Goal: Information Seeking & Learning: Learn about a topic

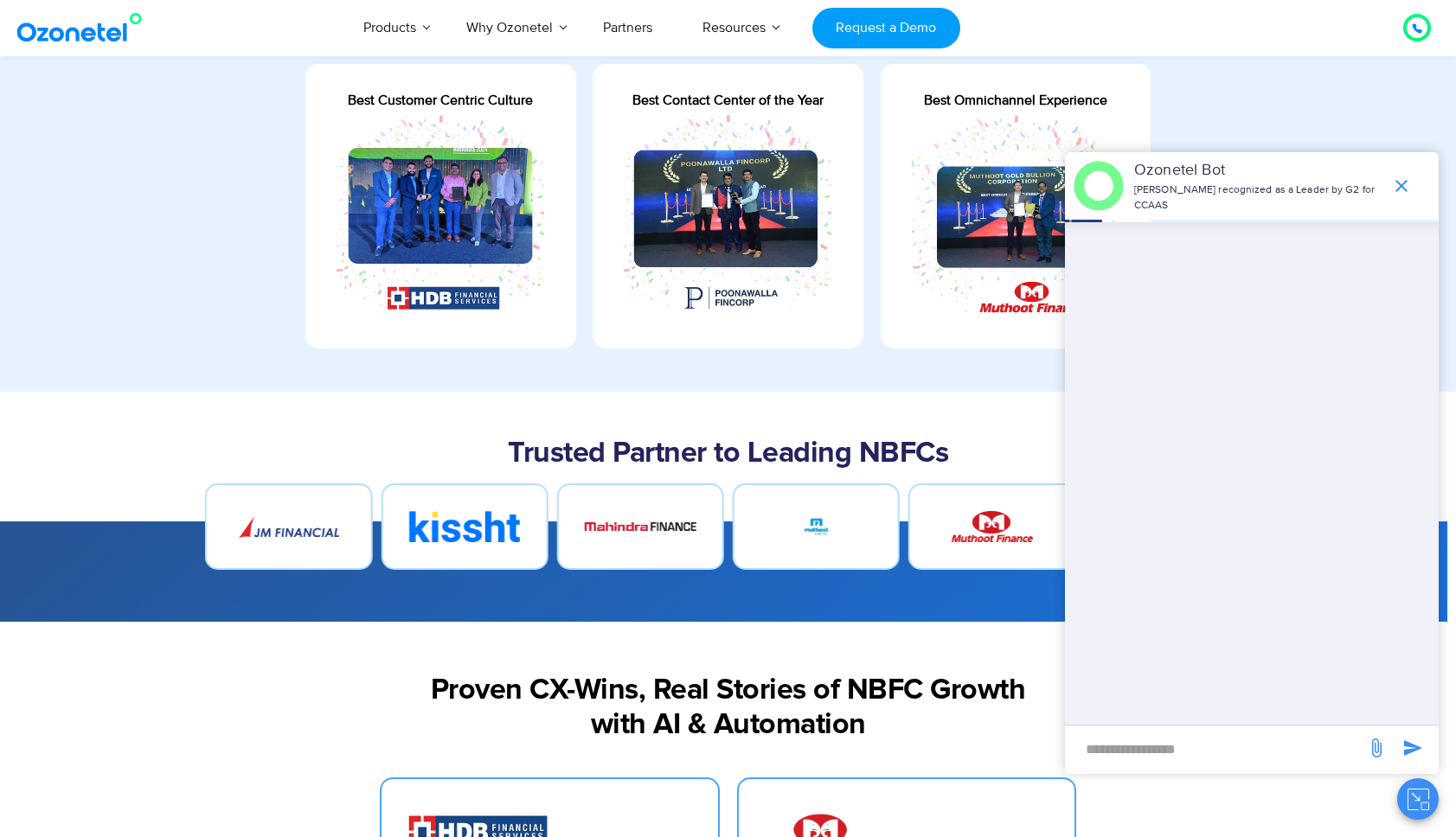
scroll to position [969, 0]
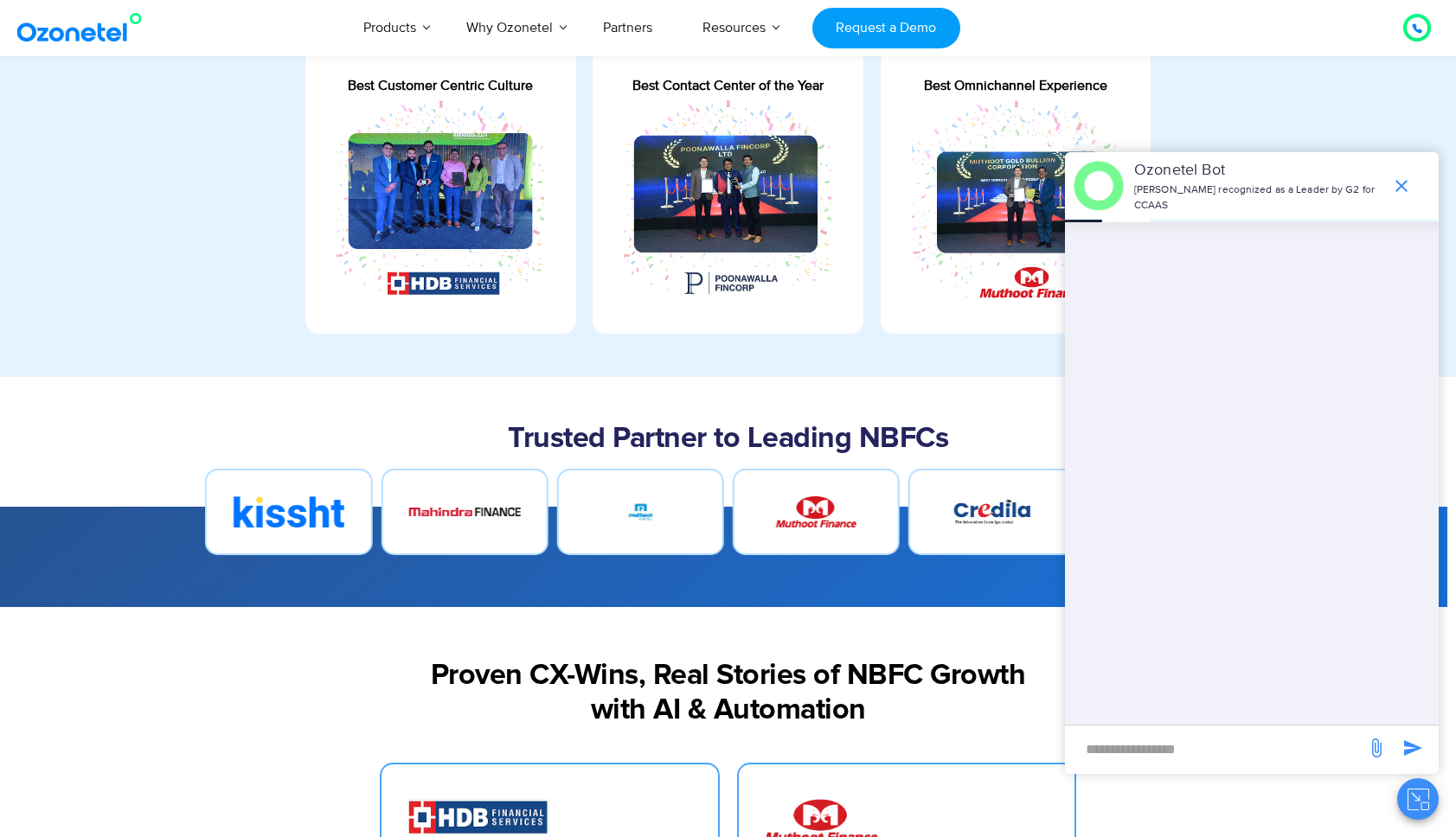
click at [293, 521] on img at bounding box center [288, 513] width 110 height 32
click at [653, 436] on h2 "Trusted Partner to Leading NBFCs" at bounding box center [728, 439] width 1064 height 35
click at [1405, 184] on icon "end chat or minimize" at bounding box center [1401, 185] width 21 height 21
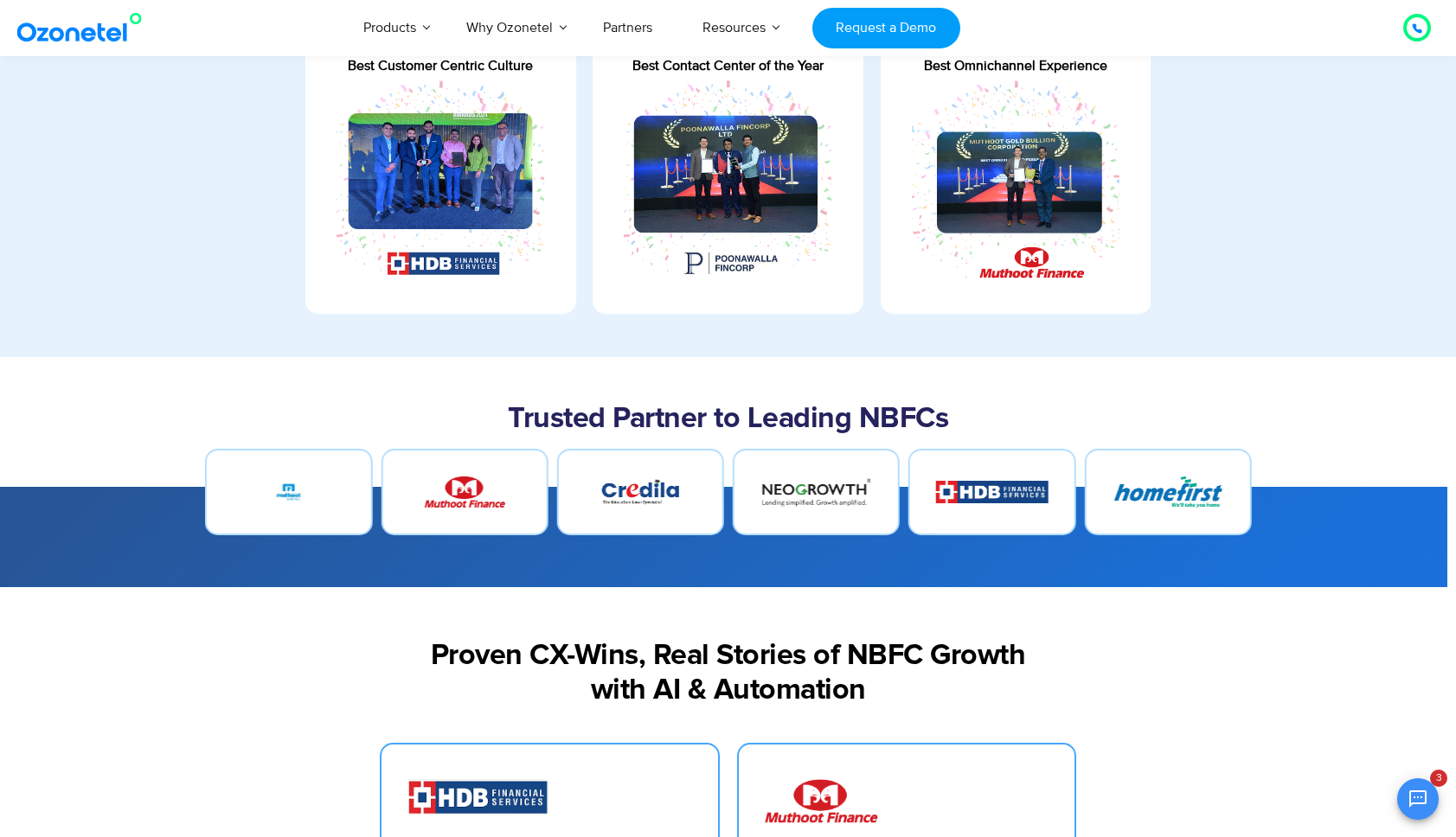
scroll to position [1001, 0]
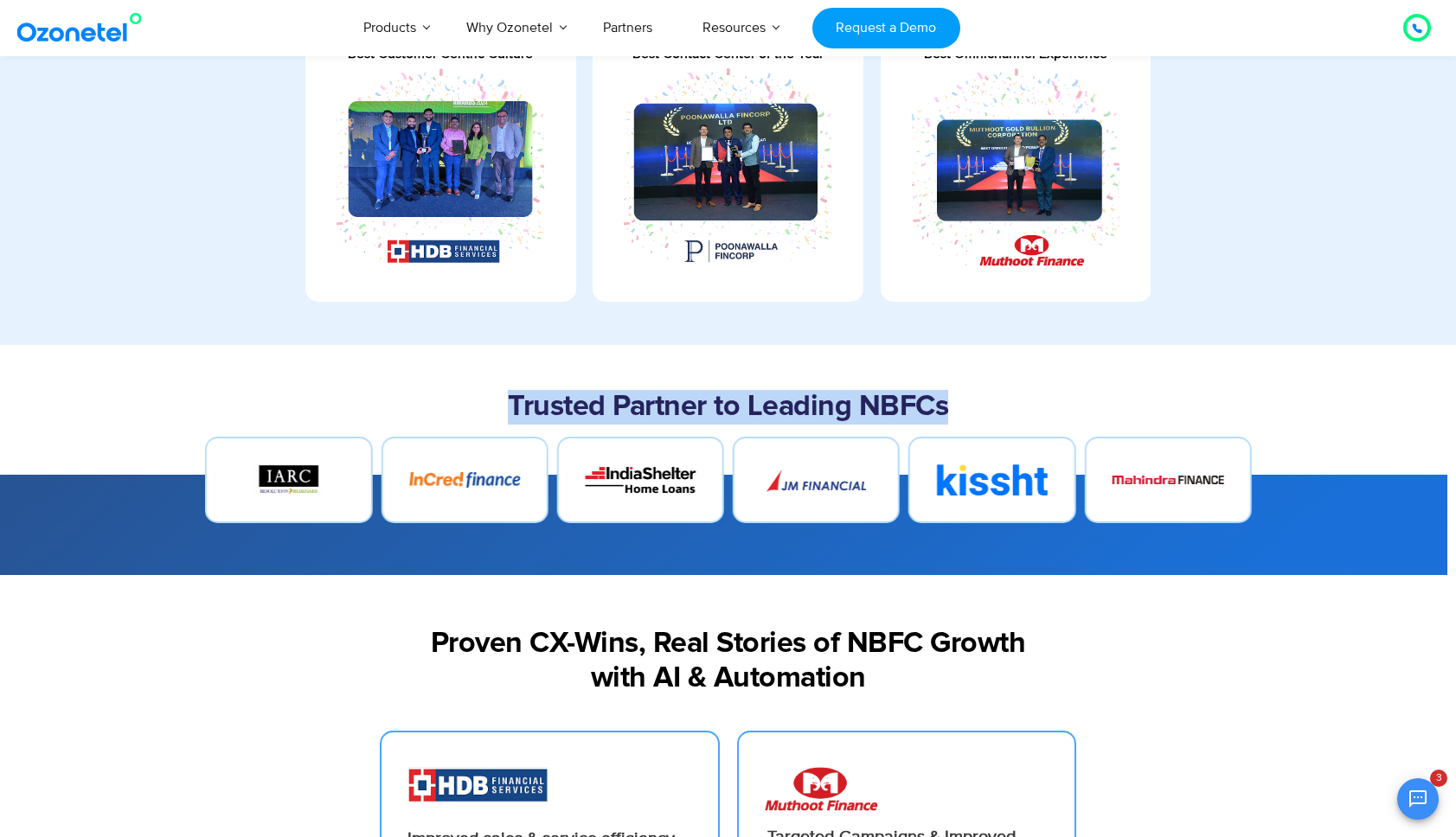
drag, startPoint x: 507, startPoint y: 399, endPoint x: 944, endPoint y: 411, distance: 437.2
click at [944, 411] on h2 "Trusted Partner to Leading NBFCs" at bounding box center [728, 407] width 1064 height 35
copy h2 "Trusted Partner to Leading NBFCs"
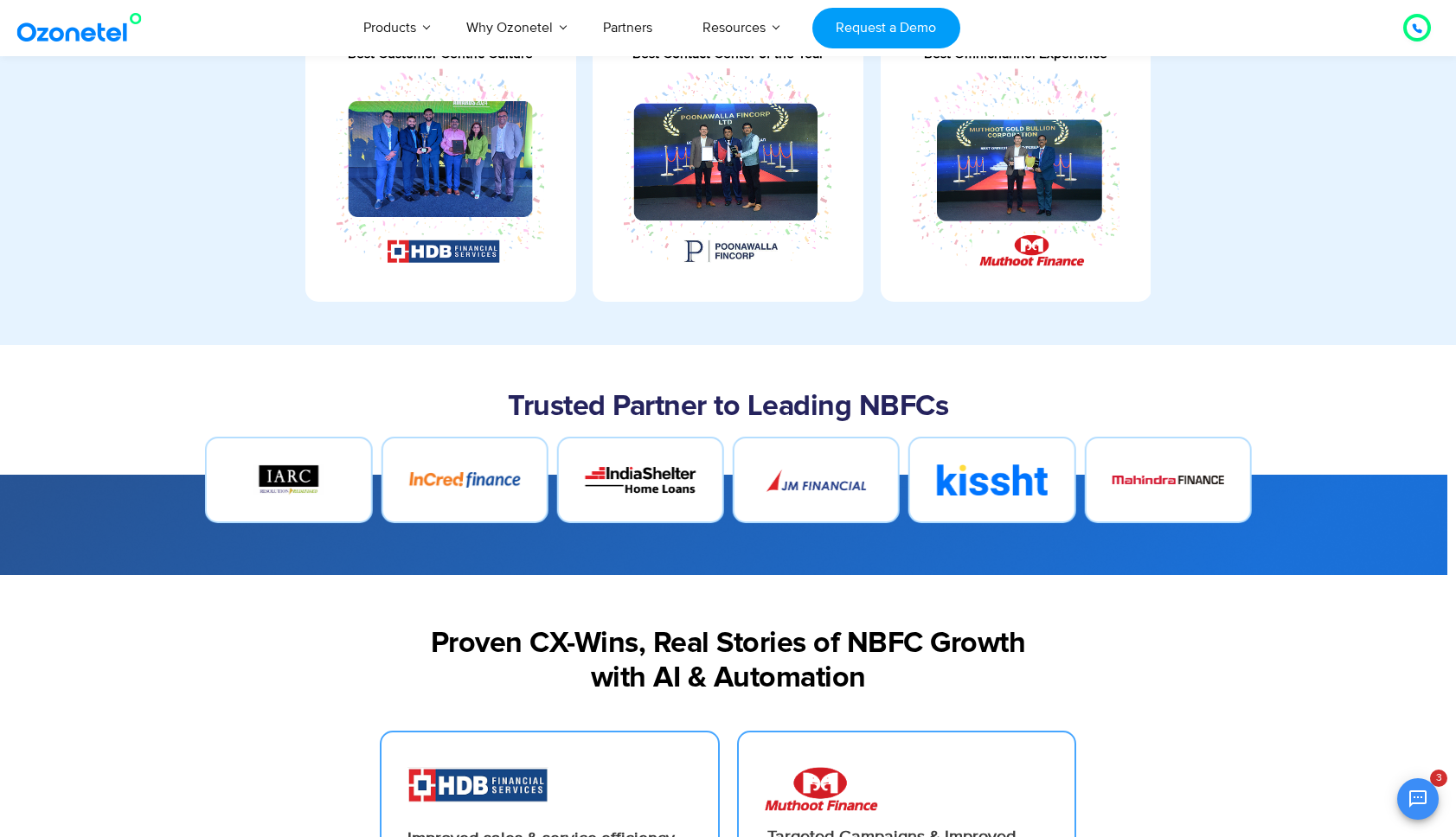
click at [1009, 344] on section "Award-winning CX in NBFC Best Customer Centric Culture Best Contact Center of t…" at bounding box center [728, 124] width 1456 height 442
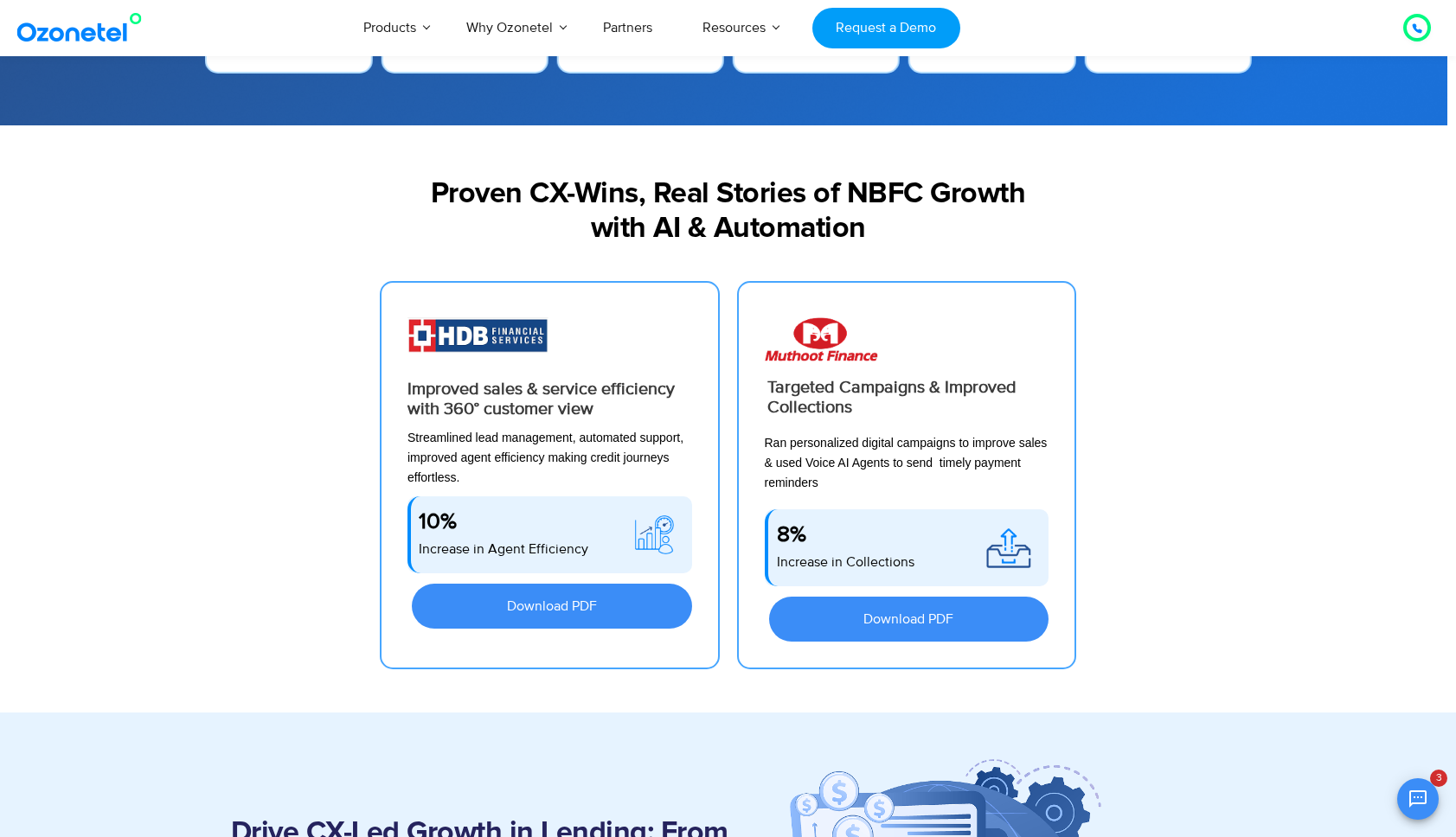
scroll to position [1080, 0]
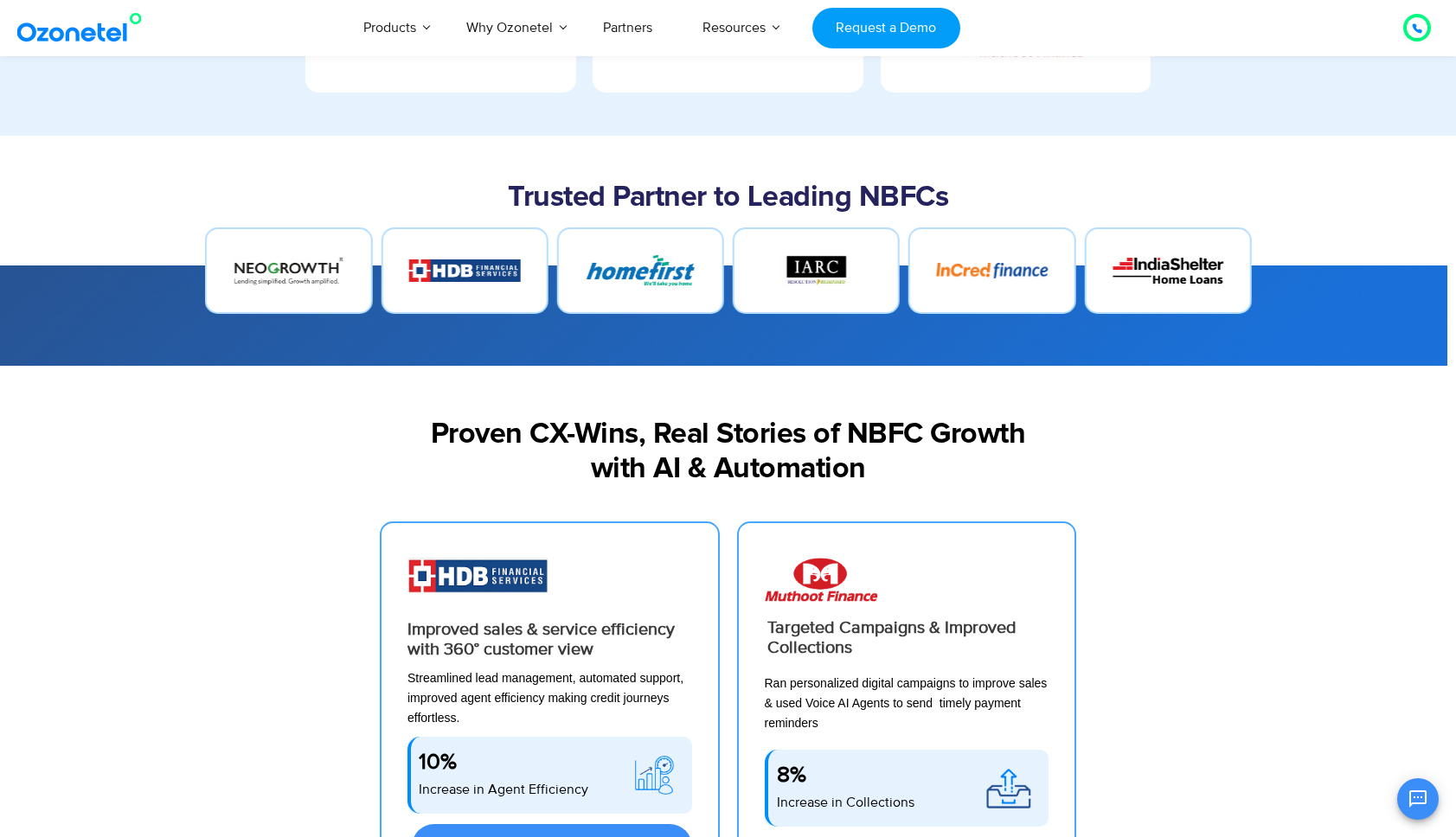
scroll to position [1118, 0]
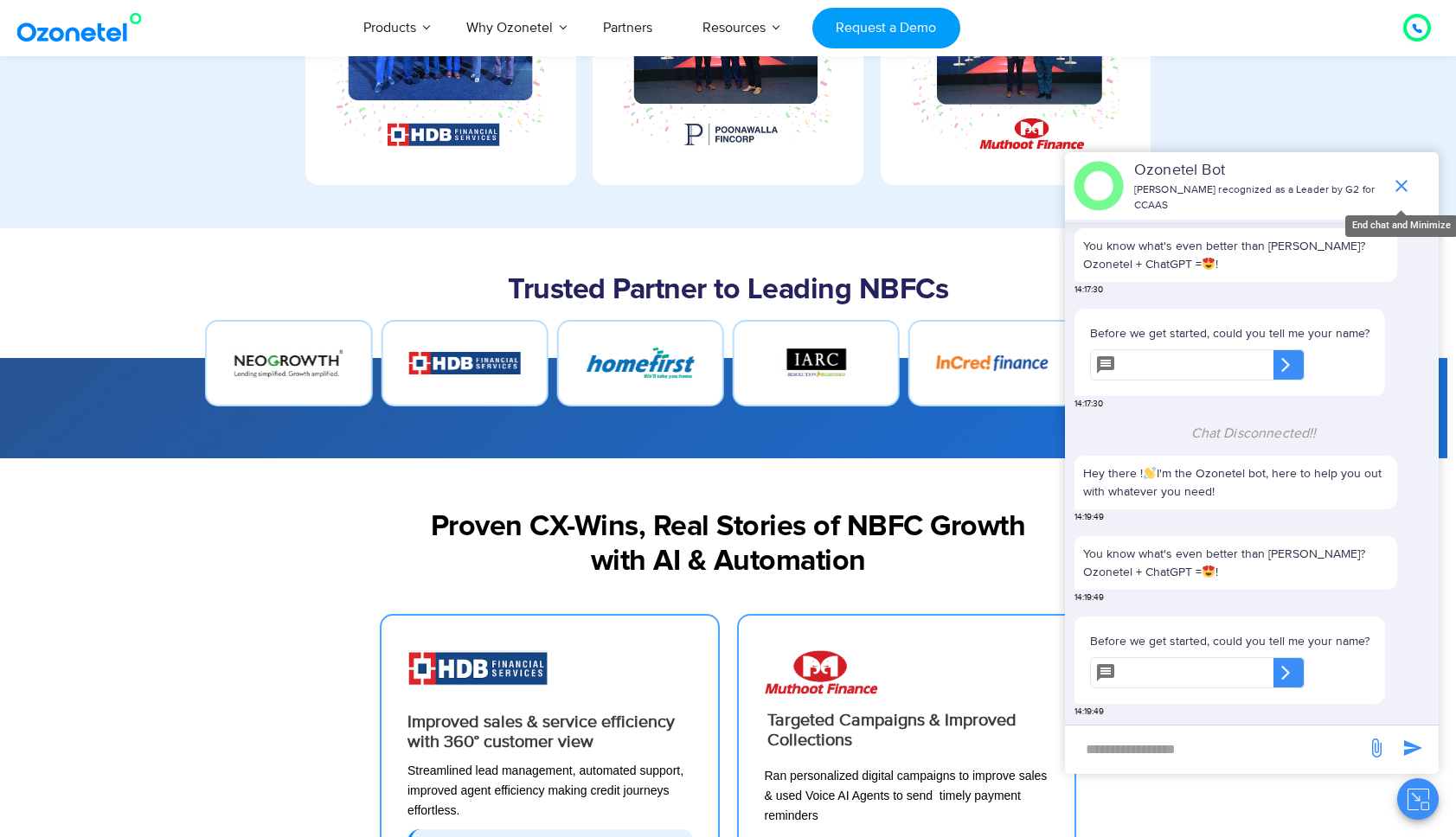
click at [1403, 182] on icon "end chat or minimize" at bounding box center [1401, 185] width 12 height 12
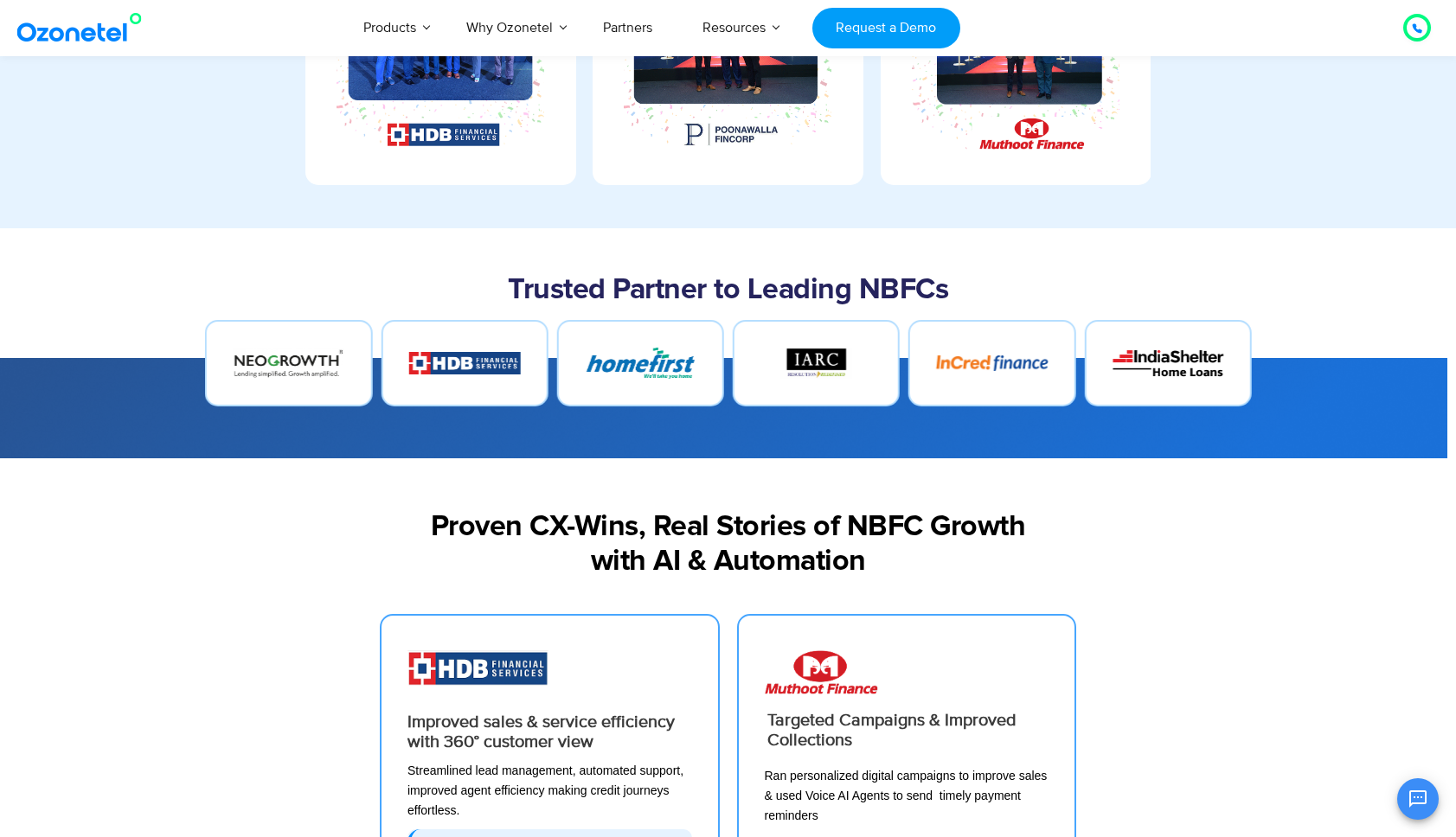
scroll to position [107, 0]
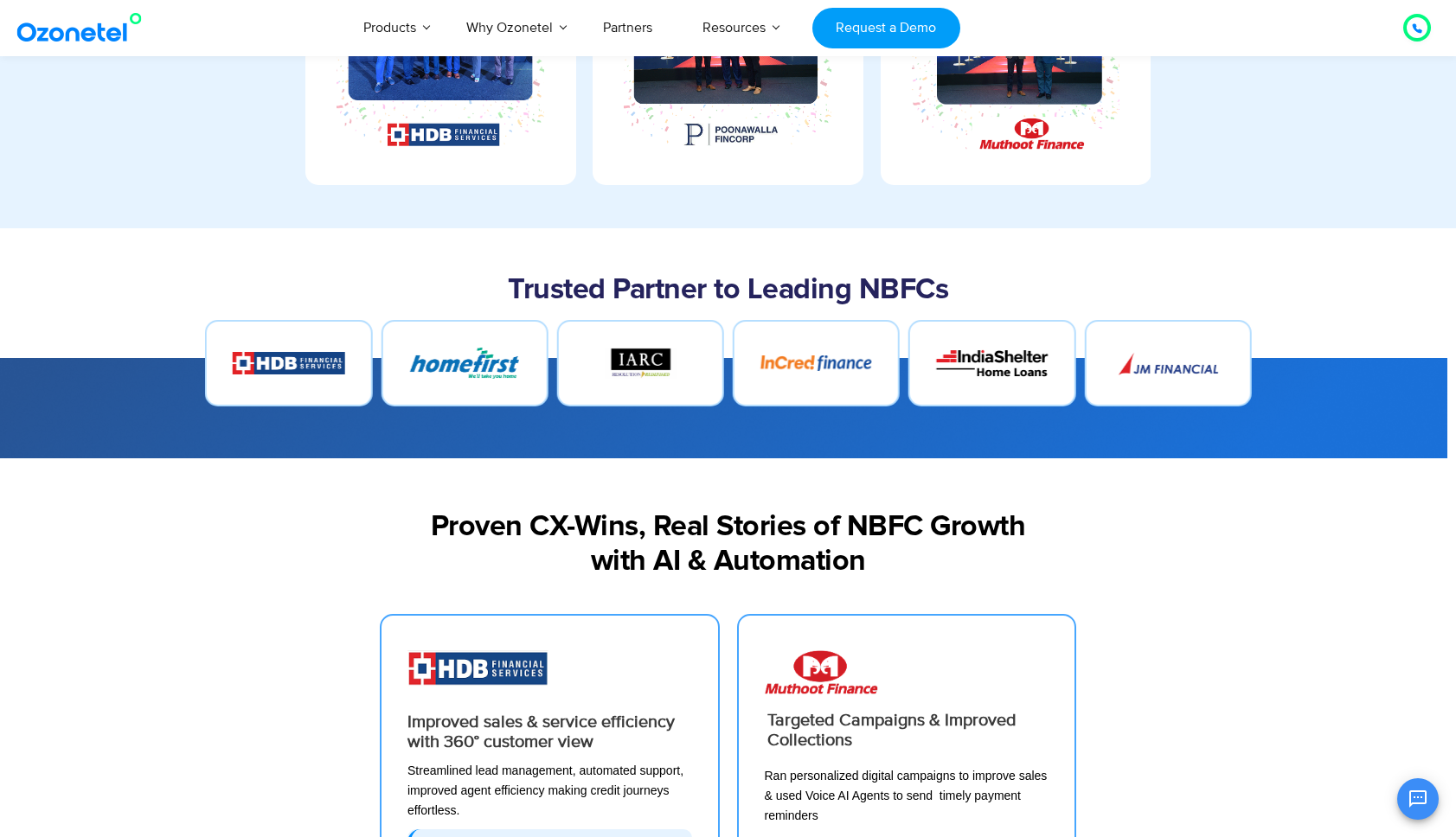
click at [1084, 279] on h2 "Trusted Partner to Leading NBFCs" at bounding box center [728, 290] width 1064 height 35
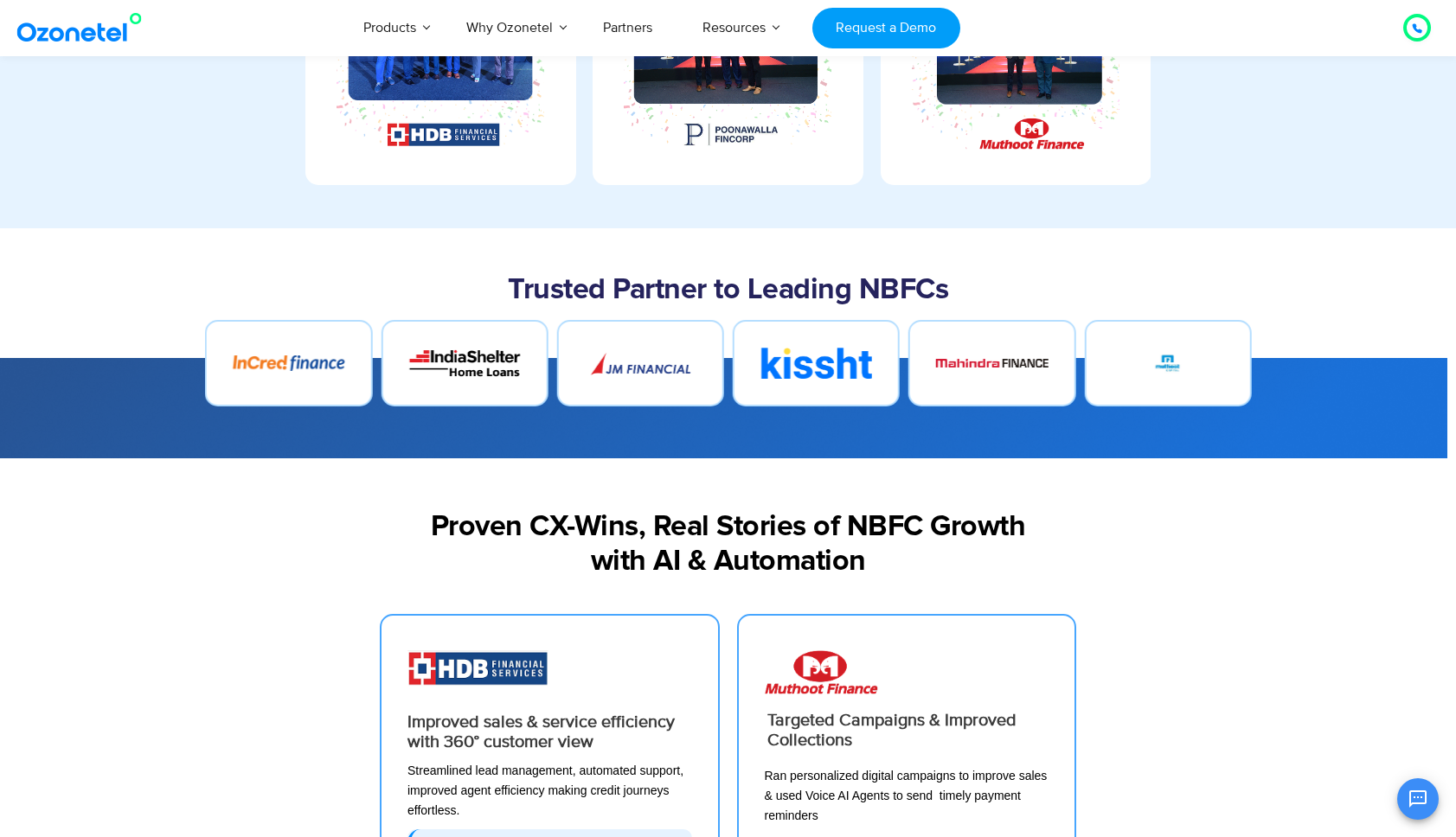
click at [1274, 515] on div "Proven CX-Wins, Real Stories of NBFC Growth with AI & Automation" at bounding box center [728, 536] width 1107 height 156
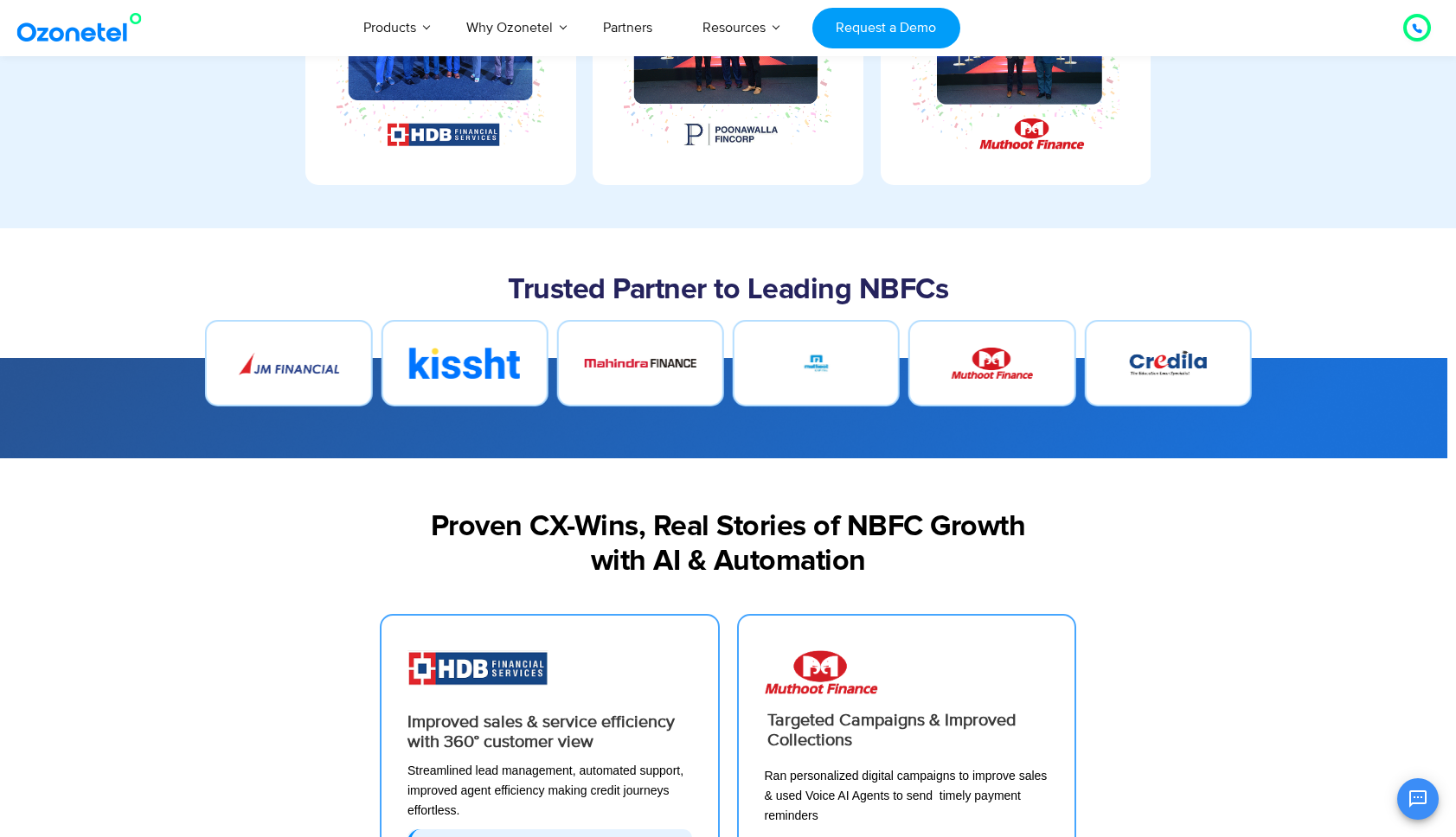
click at [1155, 486] on div "Proven CX-Wins, Real Stories of NBFC Growth with AI & Automation" at bounding box center [728, 536] width 1064 height 138
